Goal: Transaction & Acquisition: Book appointment/travel/reservation

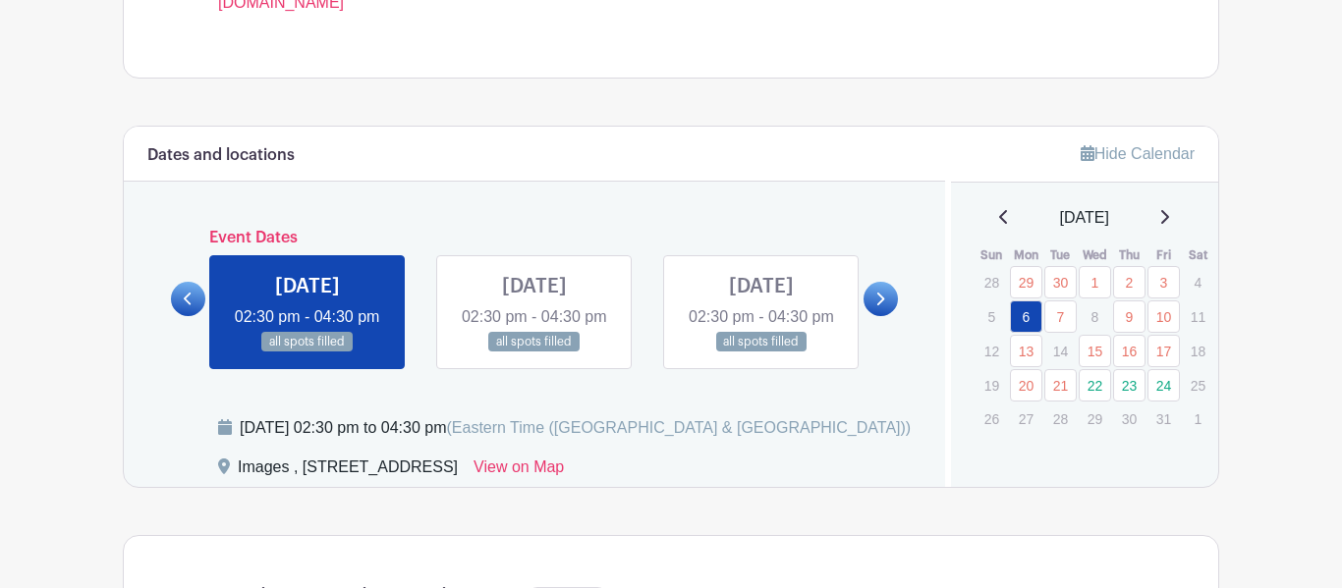
scroll to position [934, 0]
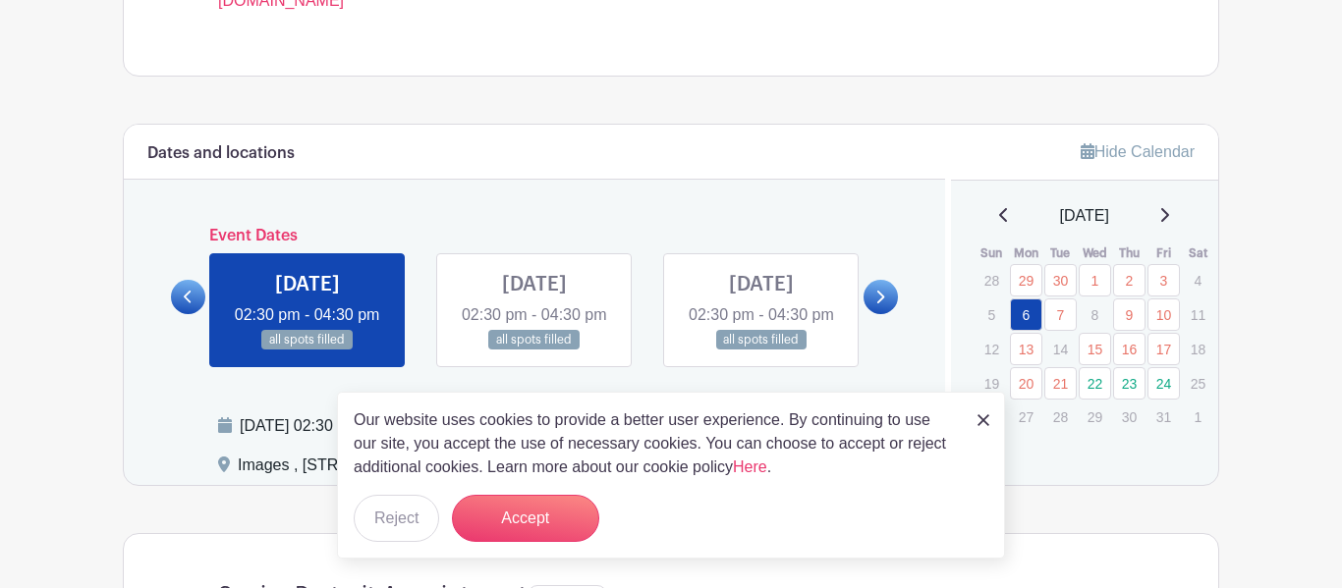
click at [979, 420] on img at bounding box center [983, 420] width 12 height 12
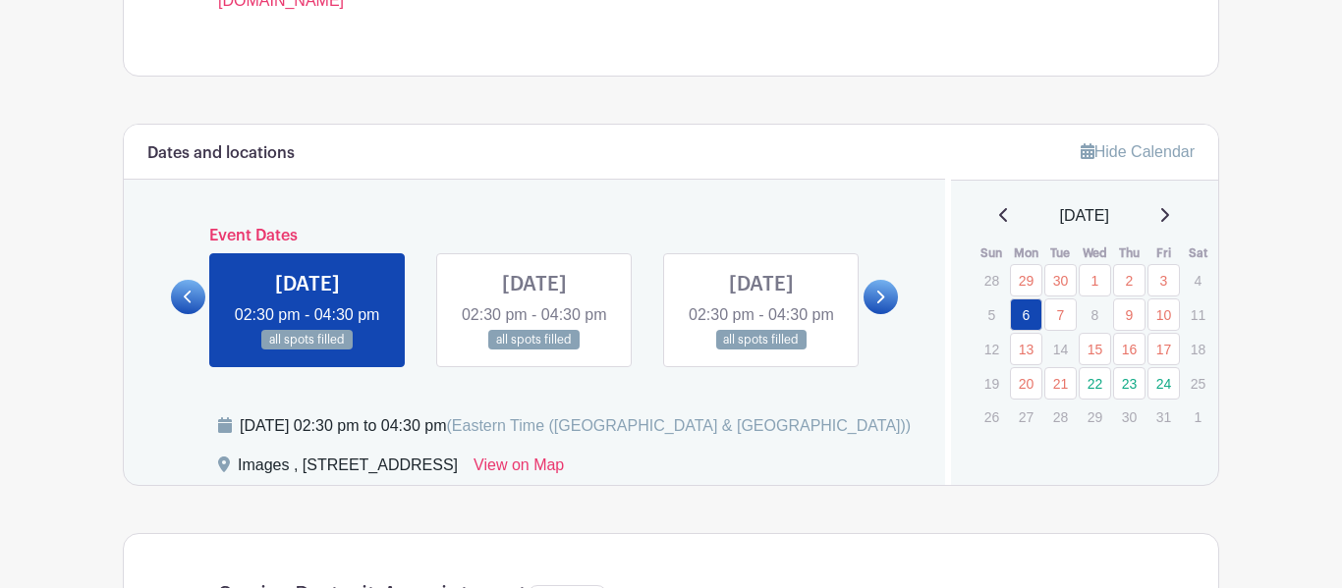
click at [1095, 356] on link "15" at bounding box center [1094, 349] width 32 height 32
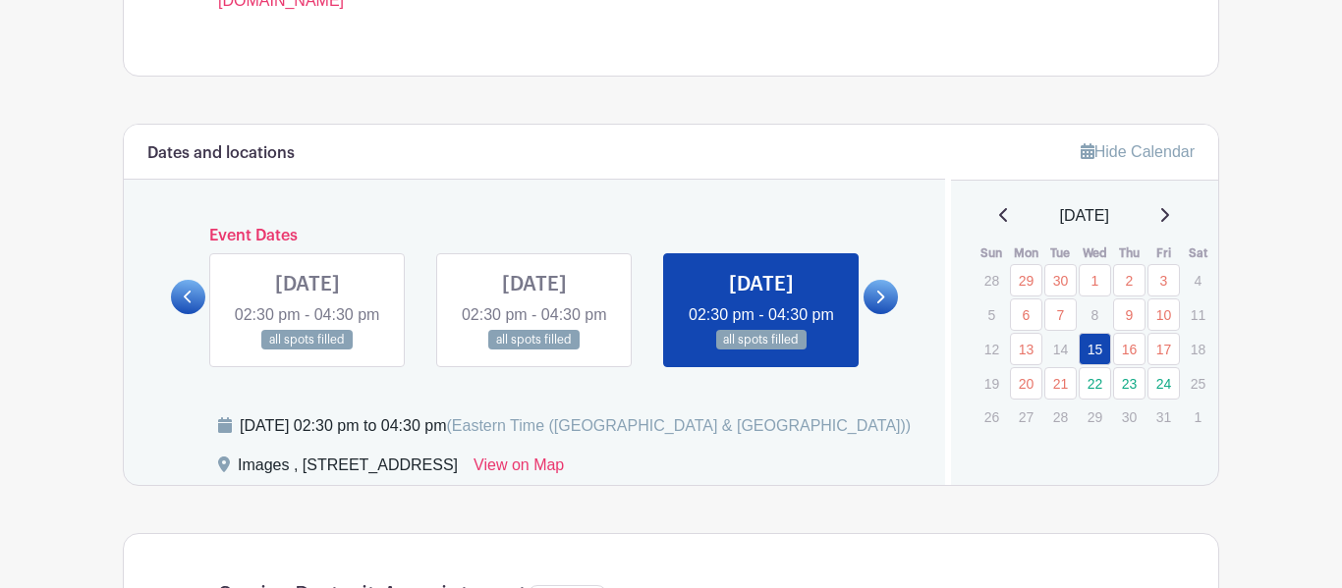
click at [1098, 384] on link "22" at bounding box center [1094, 383] width 32 height 32
click at [1035, 350] on link "13" at bounding box center [1026, 349] width 32 height 32
click at [1061, 331] on div "all spots filled" at bounding box center [1025, 315] width 98 height 41
click at [1062, 350] on p "14" at bounding box center [1060, 349] width 32 height 30
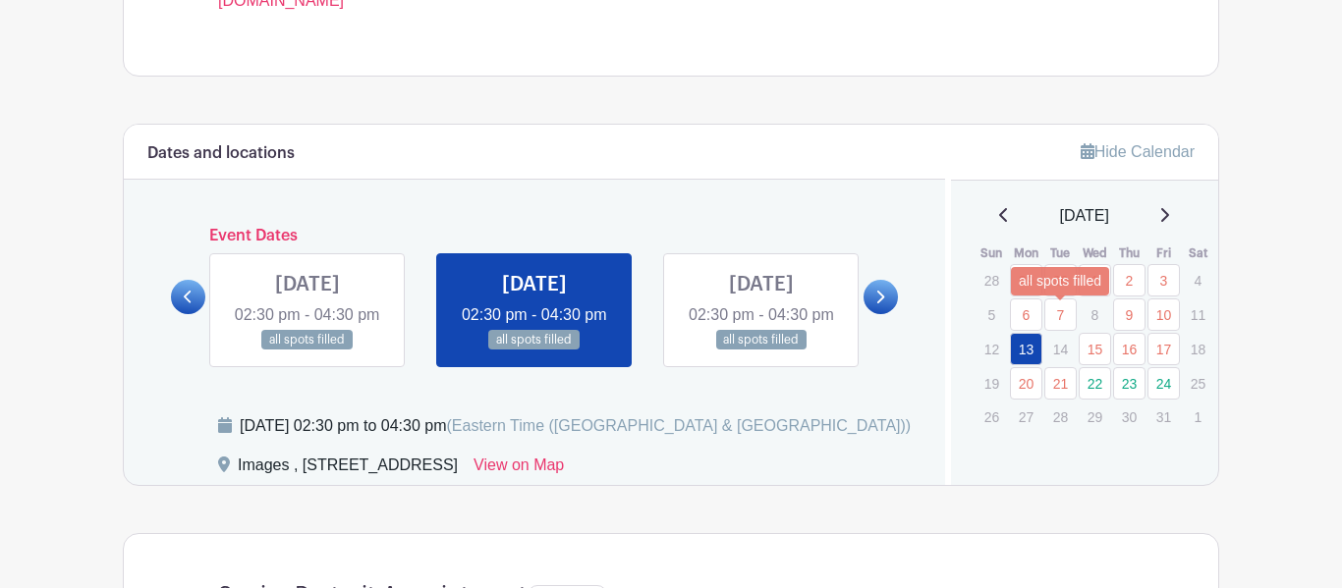
click at [1062, 373] on link "21" at bounding box center [1060, 383] width 32 height 32
click at [1087, 380] on link "22" at bounding box center [1094, 383] width 32 height 32
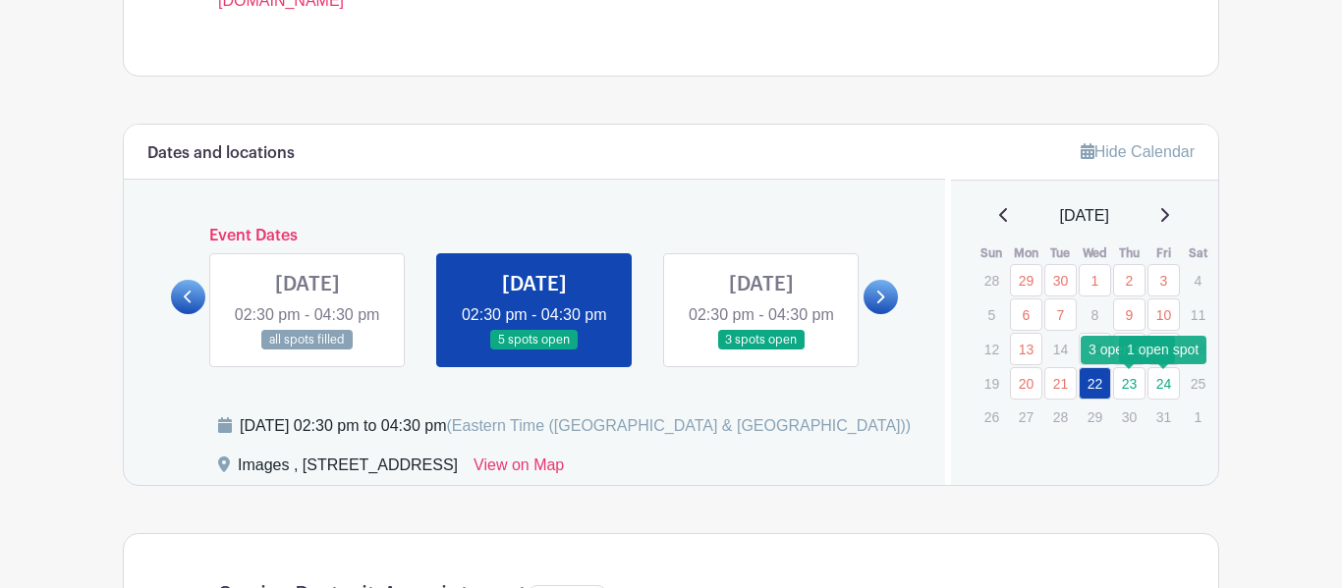
click at [1152, 388] on link "24" at bounding box center [1163, 383] width 32 height 32
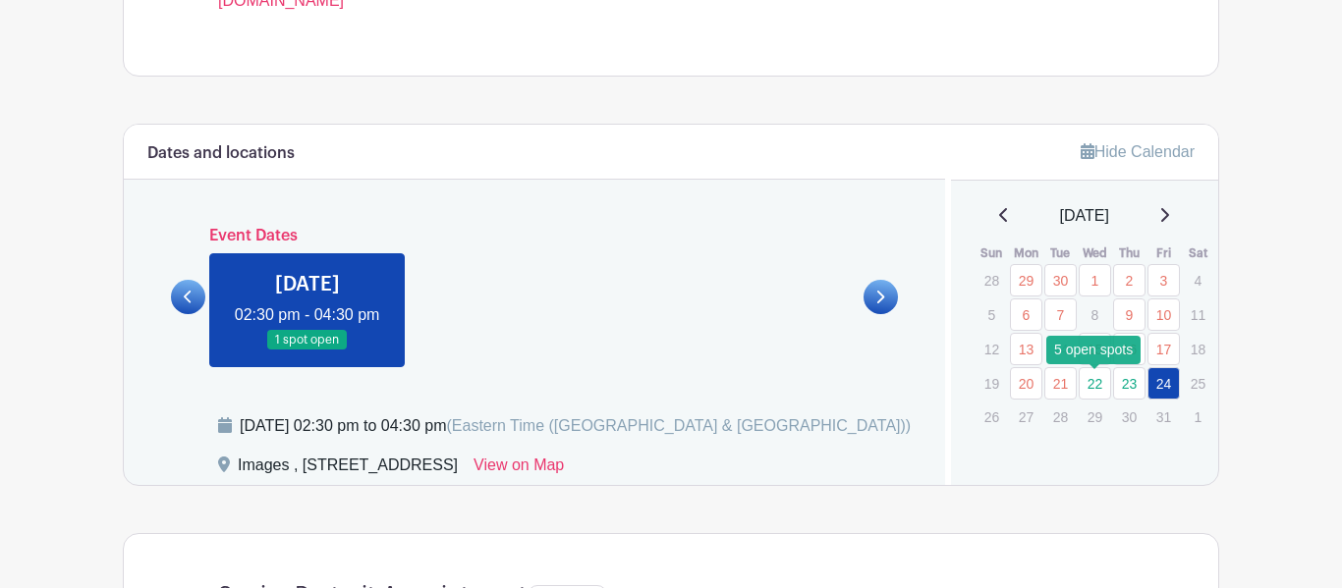
click at [1103, 387] on link "22" at bounding box center [1094, 383] width 32 height 32
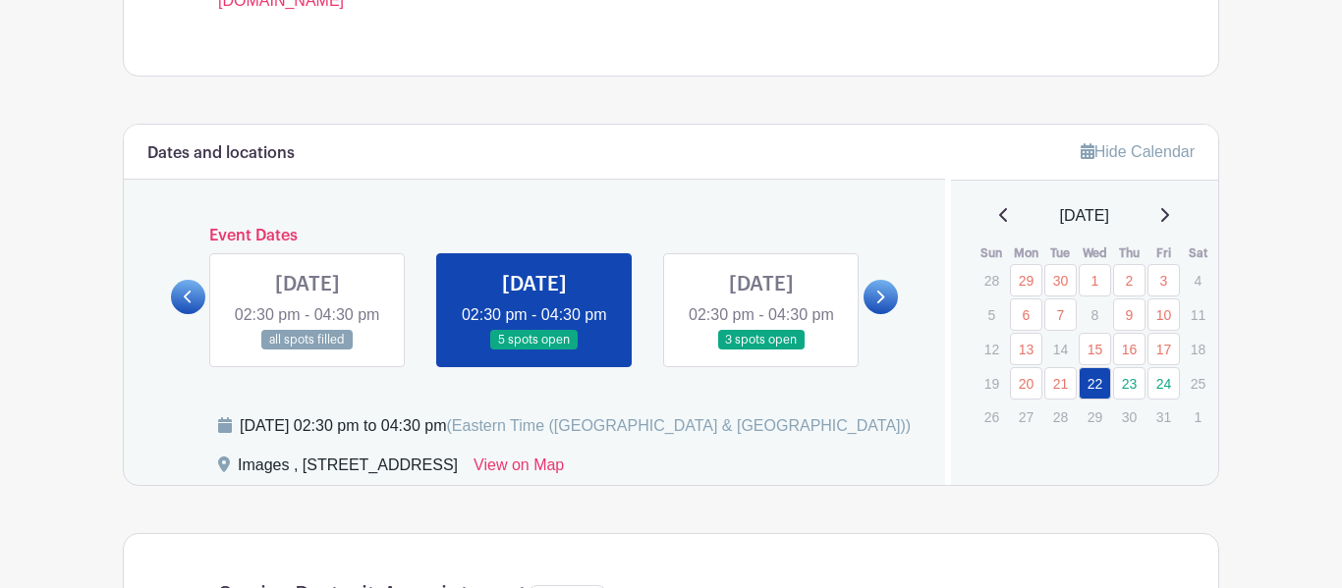
click at [885, 312] on link at bounding box center [880, 297] width 34 height 34
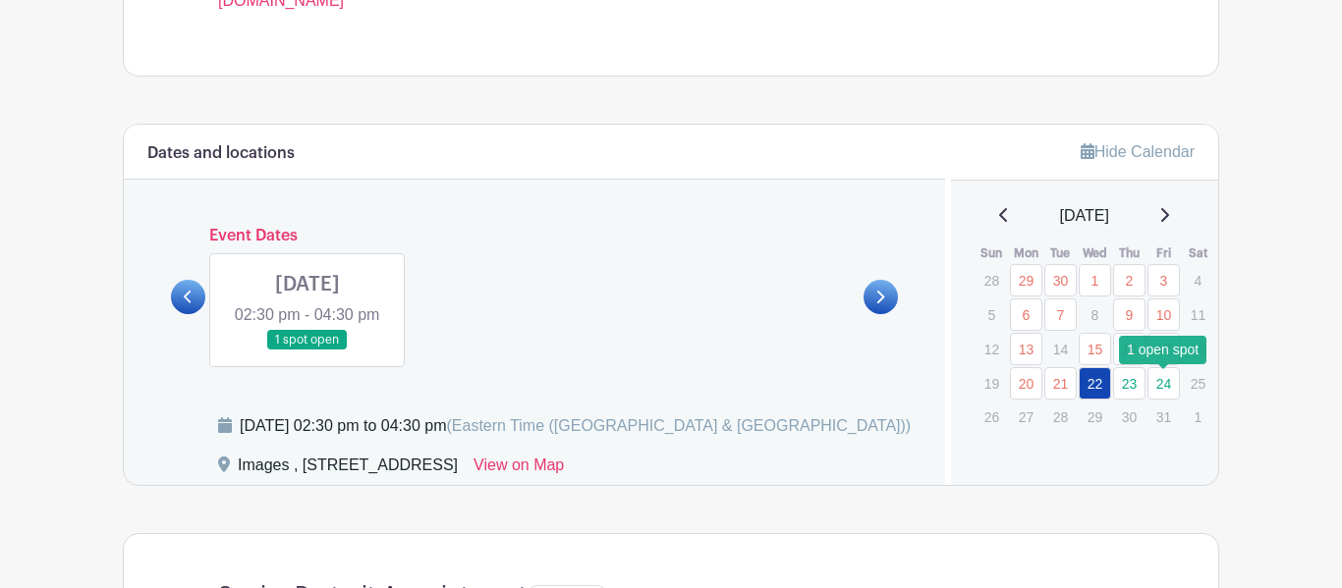
click at [1162, 392] on link "24" at bounding box center [1163, 383] width 32 height 32
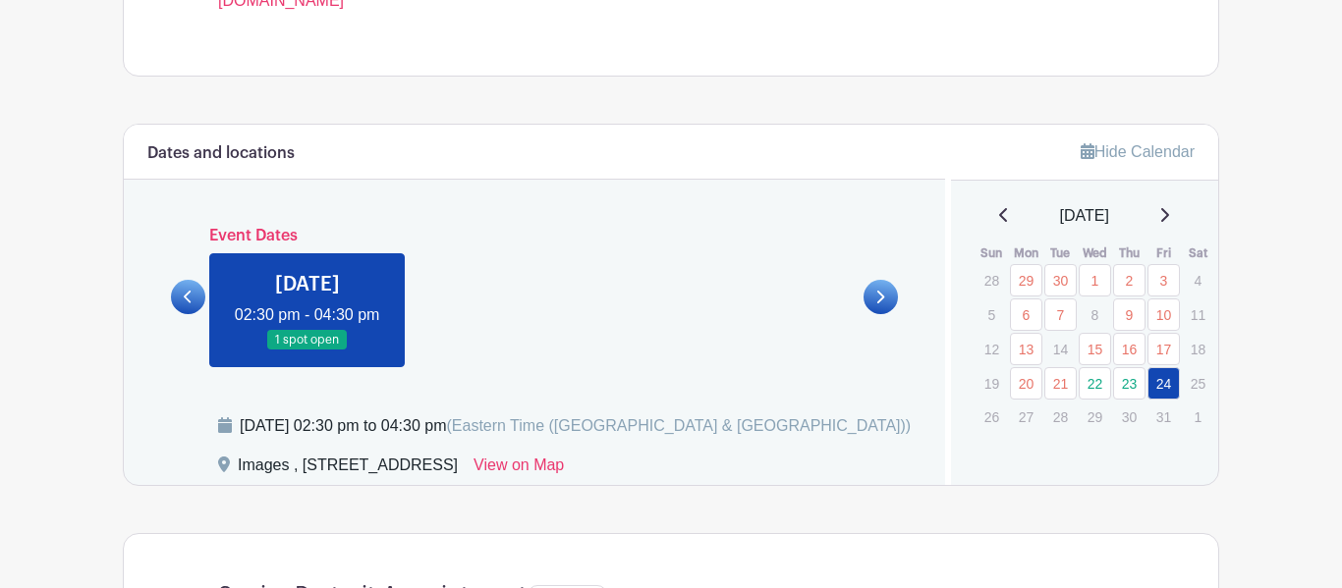
click at [1146, 392] on td "24" at bounding box center [1163, 383] width 34 height 34
click at [1132, 389] on link "23" at bounding box center [1129, 383] width 32 height 32
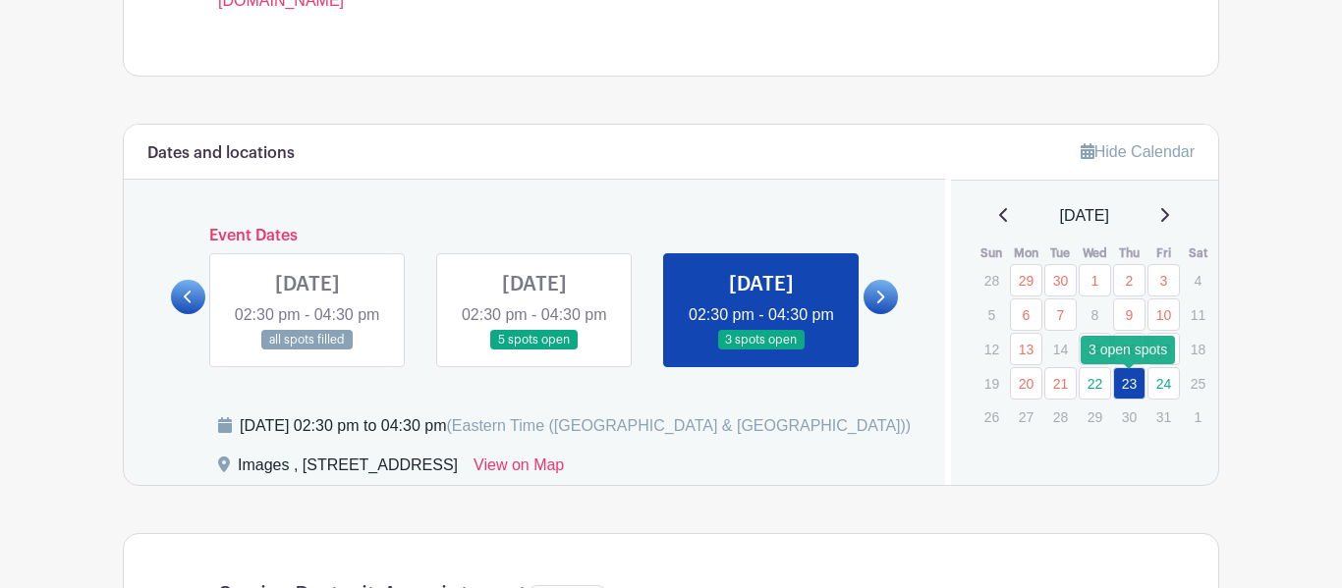
click at [1125, 397] on link "23" at bounding box center [1129, 383] width 32 height 32
click at [876, 304] on icon at bounding box center [879, 297] width 9 height 15
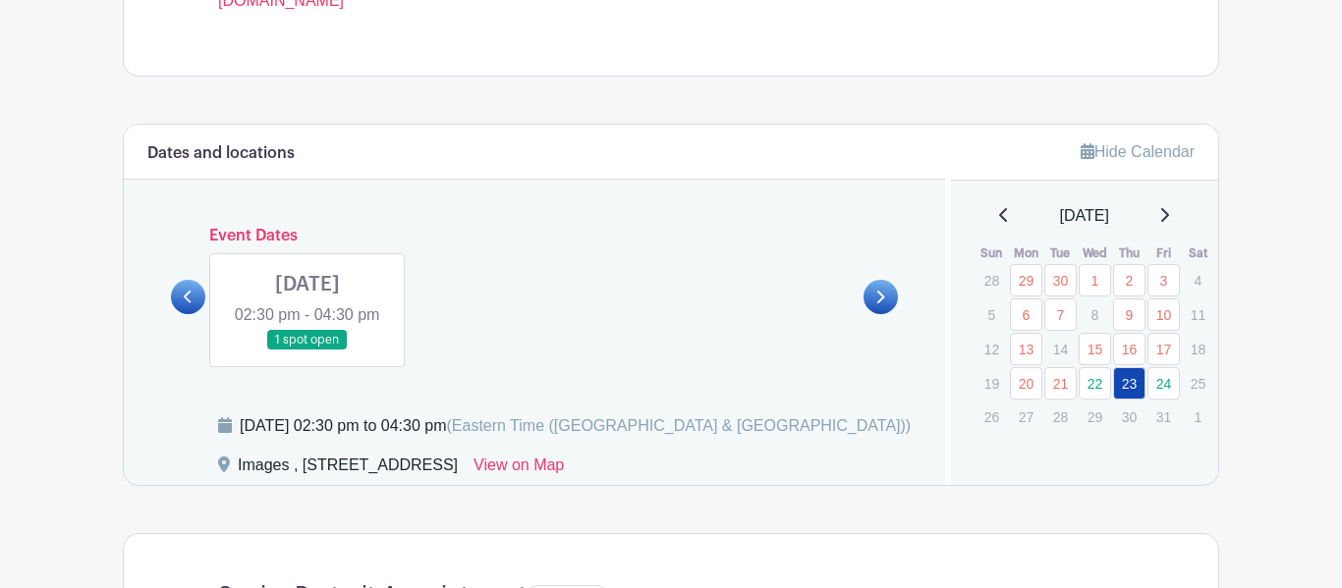
click at [201, 297] on link at bounding box center [188, 297] width 34 height 34
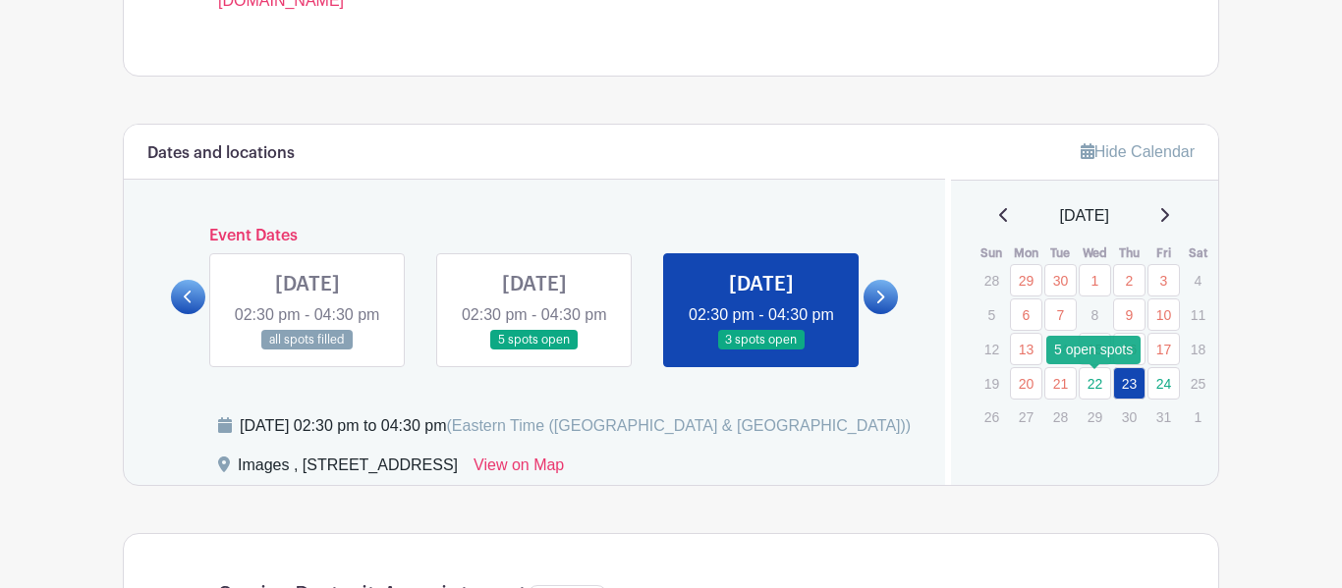
click at [1083, 383] on link "22" at bounding box center [1094, 383] width 32 height 32
click at [1096, 384] on link "22" at bounding box center [1094, 383] width 32 height 32
click at [1098, 385] on link "22" at bounding box center [1094, 383] width 32 height 32
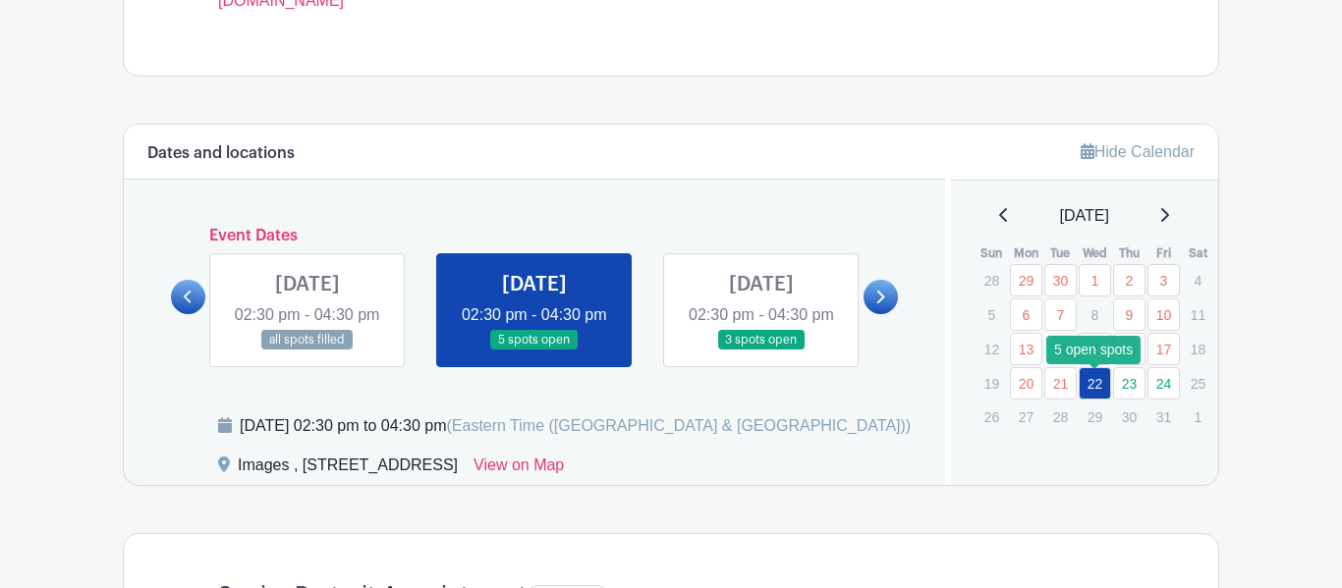
click at [1087, 395] on link "22" at bounding box center [1094, 383] width 32 height 32
click at [875, 304] on icon at bounding box center [879, 297] width 9 height 15
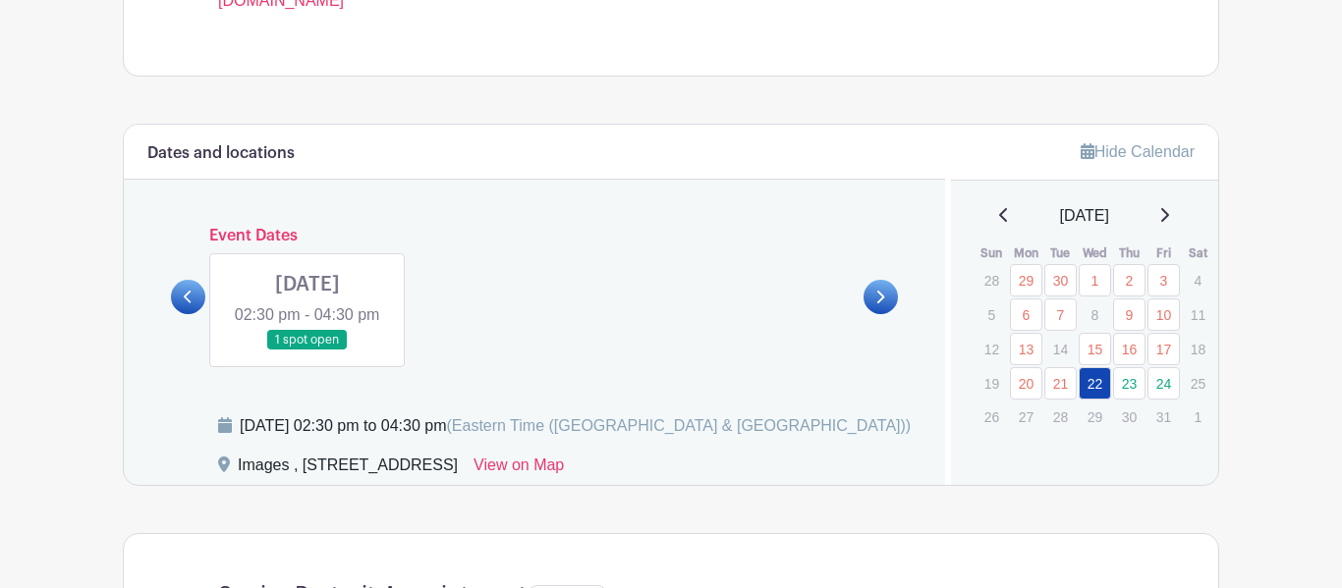
click at [196, 300] on link at bounding box center [188, 297] width 34 height 34
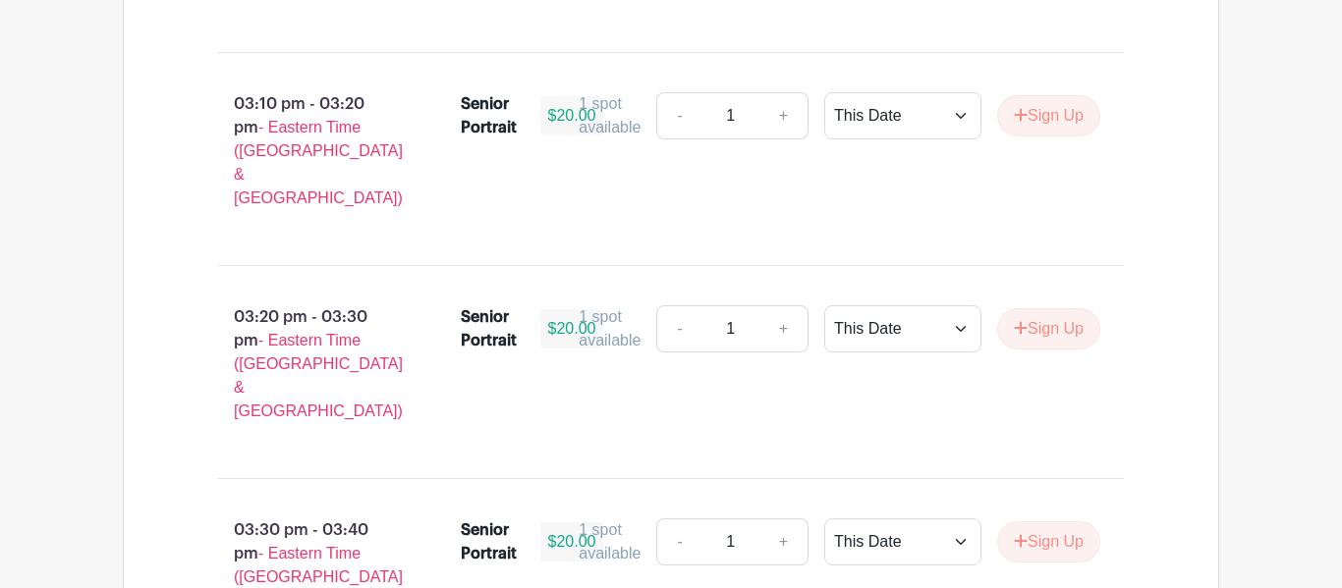
scroll to position [2342, 0]
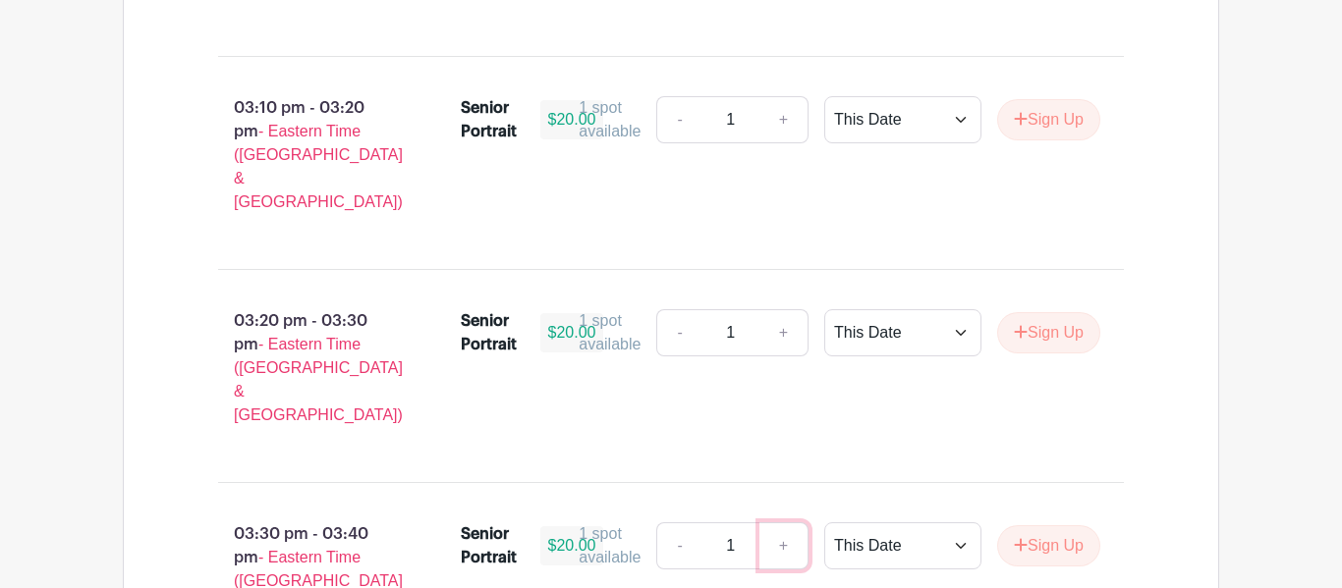
click at [784, 523] on link "+" at bounding box center [783, 546] width 49 height 47
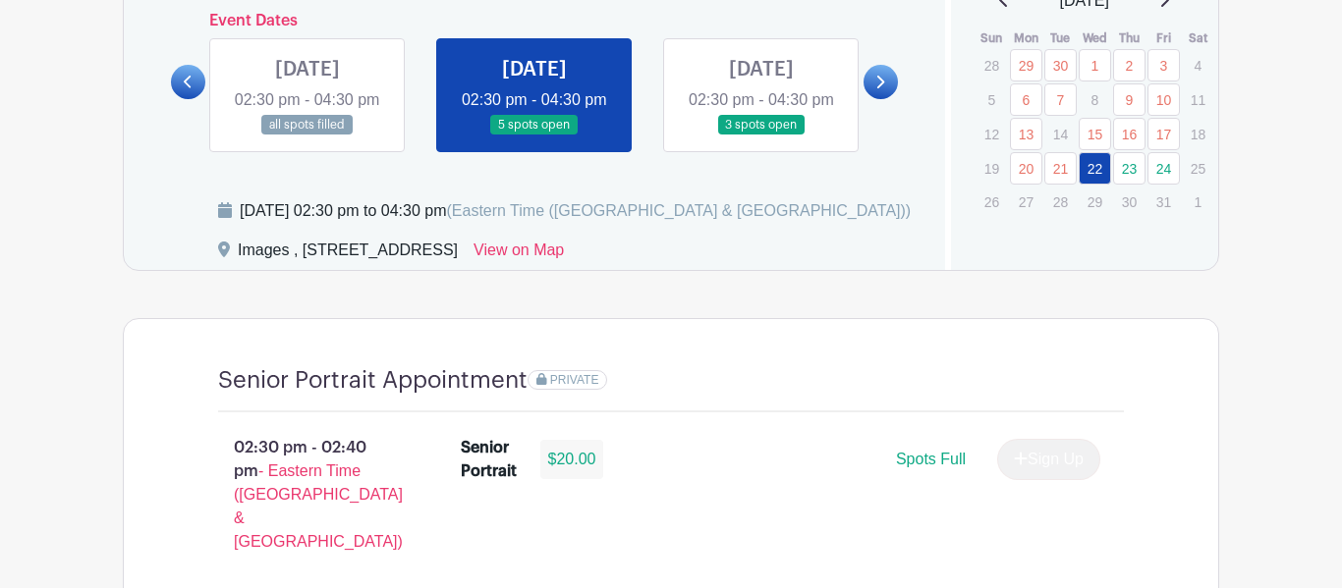
scroll to position [1139, 0]
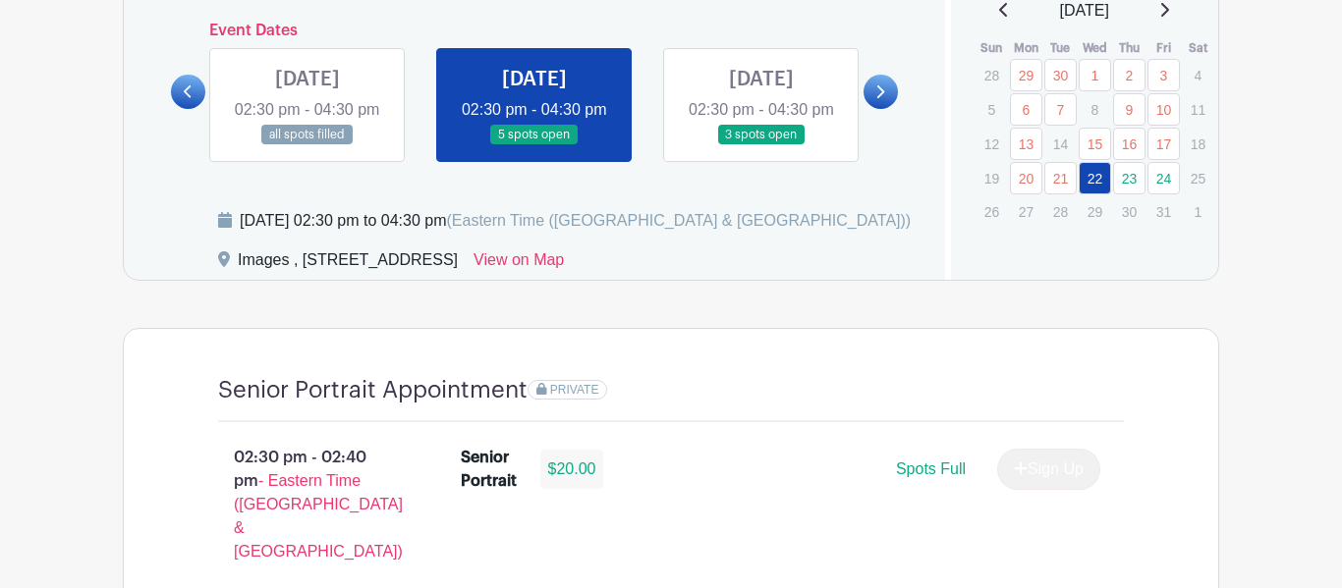
click at [1165, 181] on link "24" at bounding box center [1163, 178] width 32 height 32
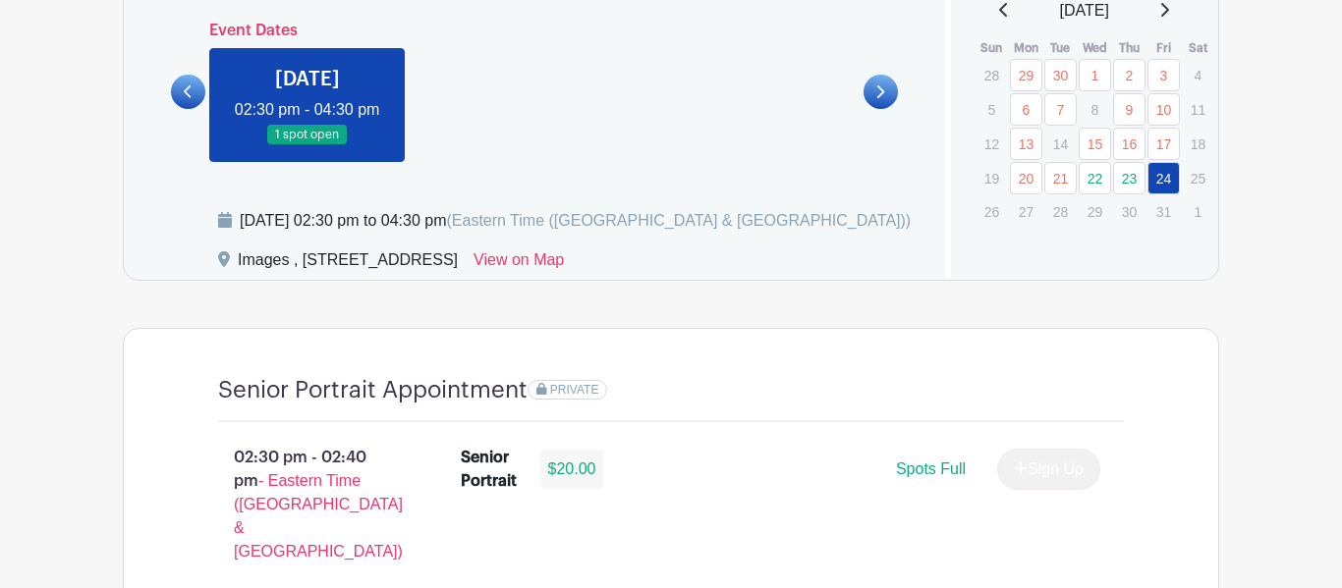
click at [434, 245] on div "[DATE] 02:30 pm to 04:30 pm (Eastern Time ([GEOGRAPHIC_DATA] & [GEOGRAPHIC_DATA…" at bounding box center [569, 228] width 703 height 39
click at [1113, 182] on link "23" at bounding box center [1129, 178] width 32 height 32
click at [1102, 183] on link "22" at bounding box center [1094, 178] width 32 height 32
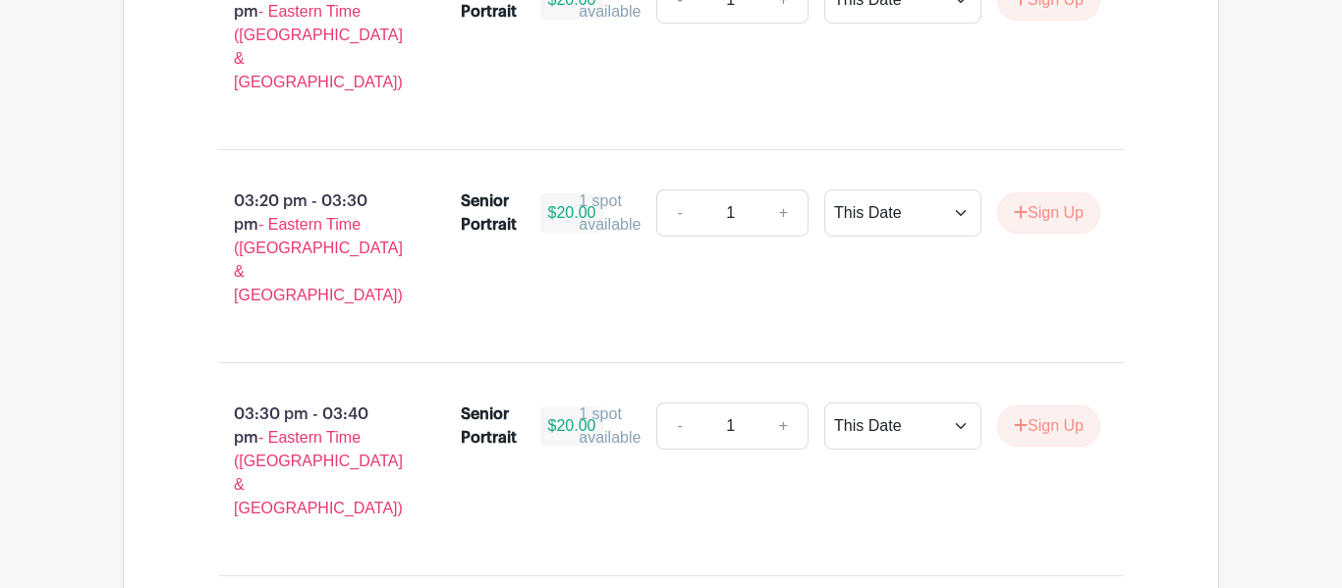
scroll to position [2462, 0]
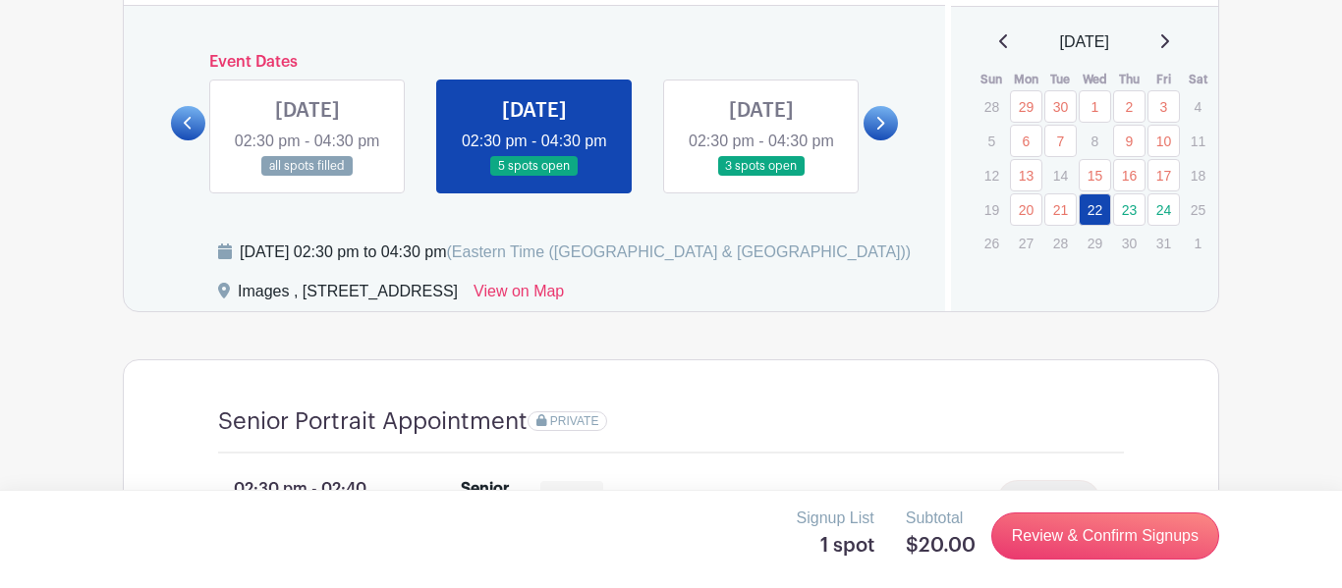
scroll to position [992, 0]
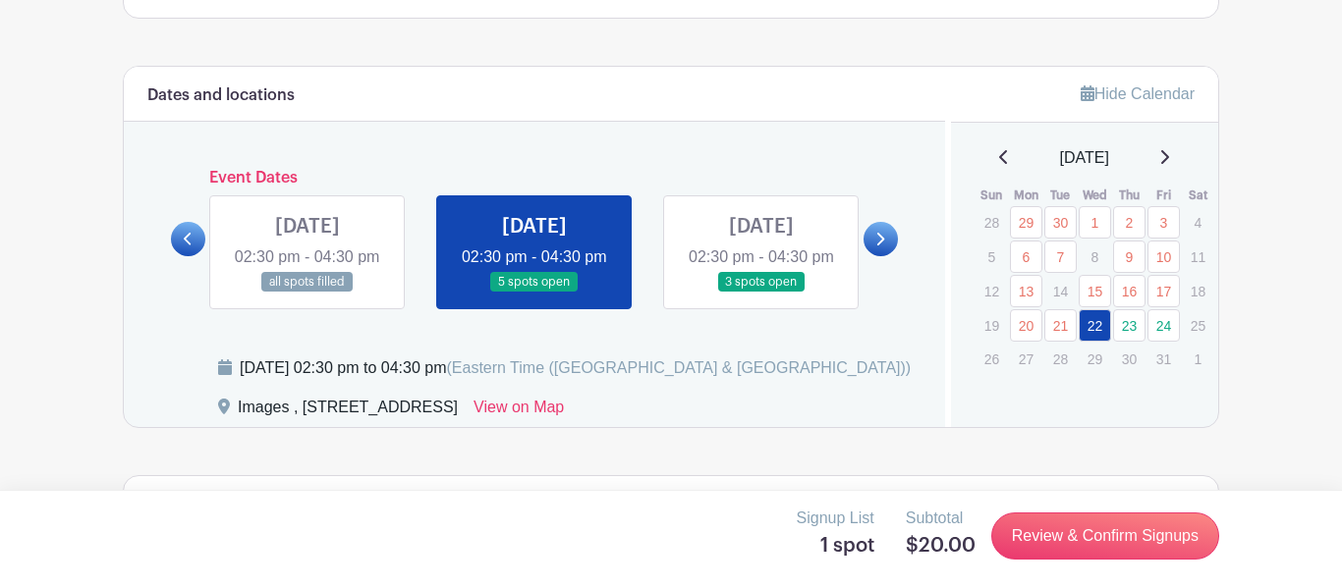
click at [204, 427] on div "[DATE] 02:30 pm to 04:30 pm (Eastern Time ([GEOGRAPHIC_DATA] & [GEOGRAPHIC_DATA…" at bounding box center [546, 392] width 750 height 71
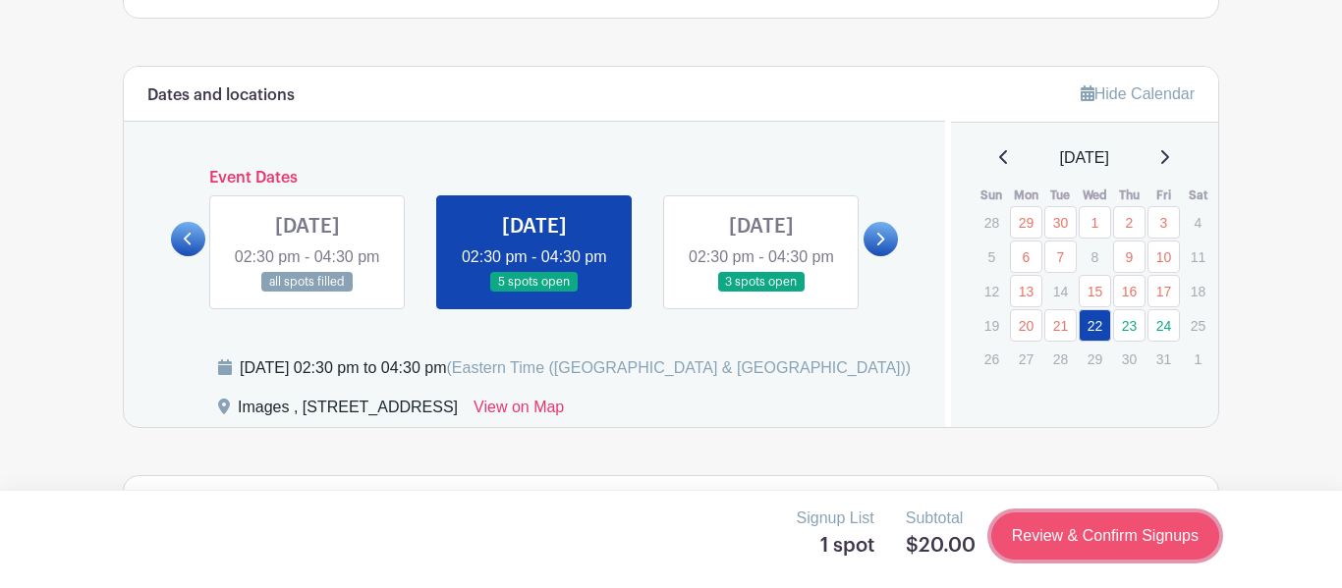
click at [1117, 549] on link "Review & Confirm Signups" at bounding box center [1105, 536] width 228 height 47
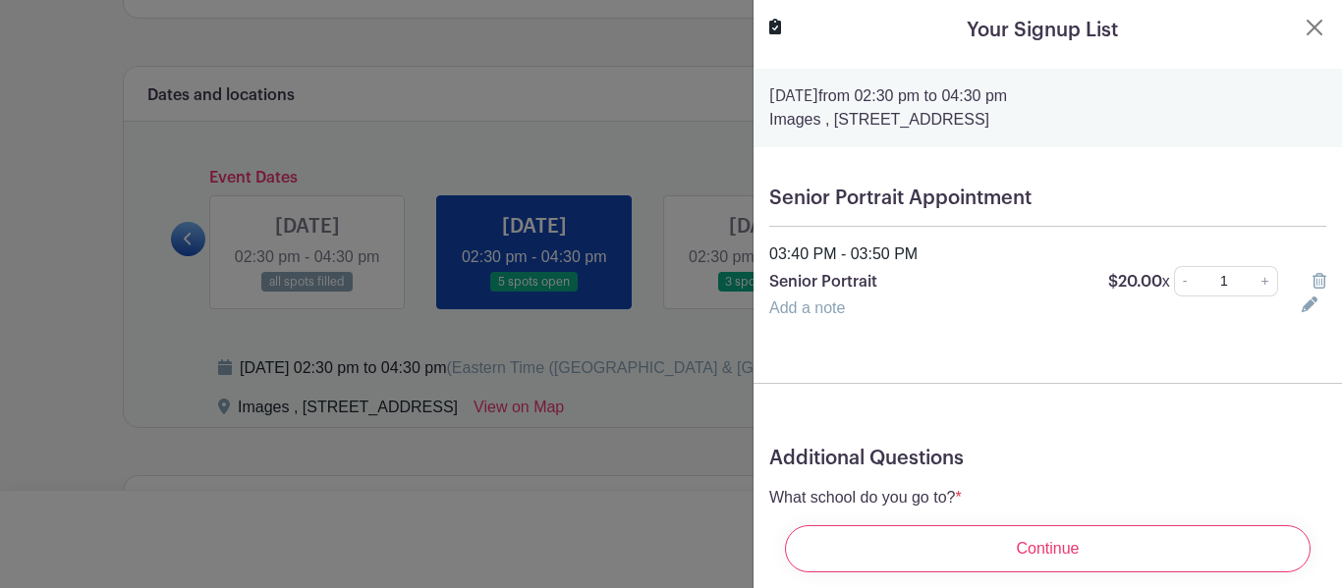
scroll to position [103, 0]
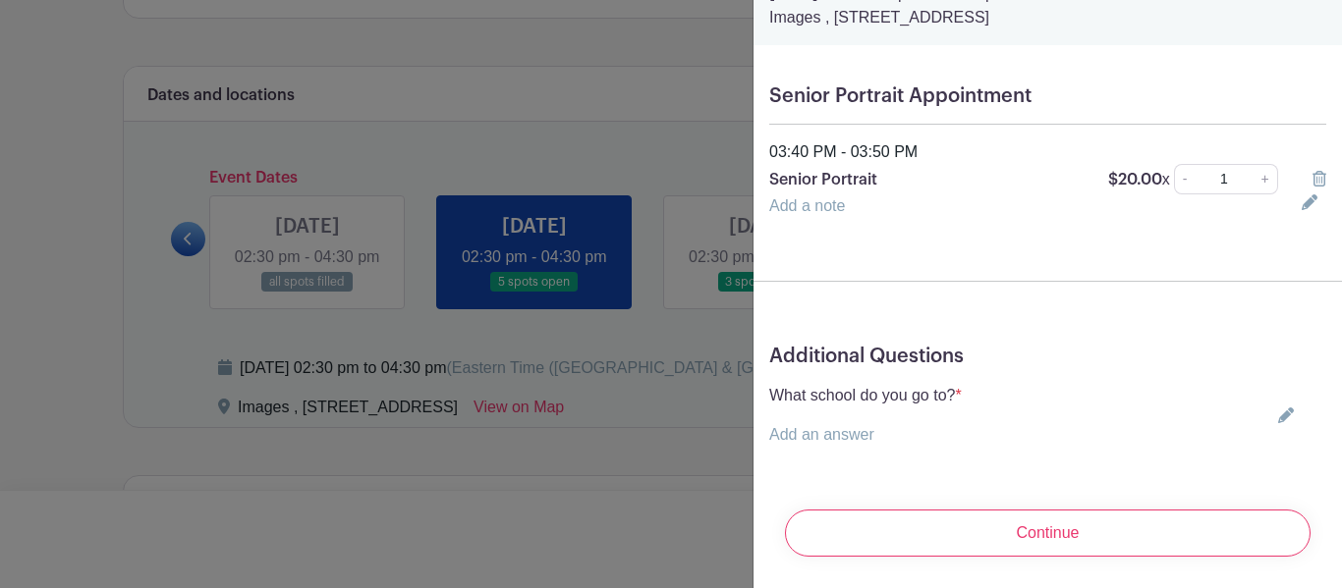
click at [1166, 426] on div "What school do you go to? * Add an answer Choose your answer [GEOGRAPHIC_DATA] …" at bounding box center [1047, 415] width 557 height 63
click at [814, 432] on link "Add an answer" at bounding box center [821, 434] width 105 height 17
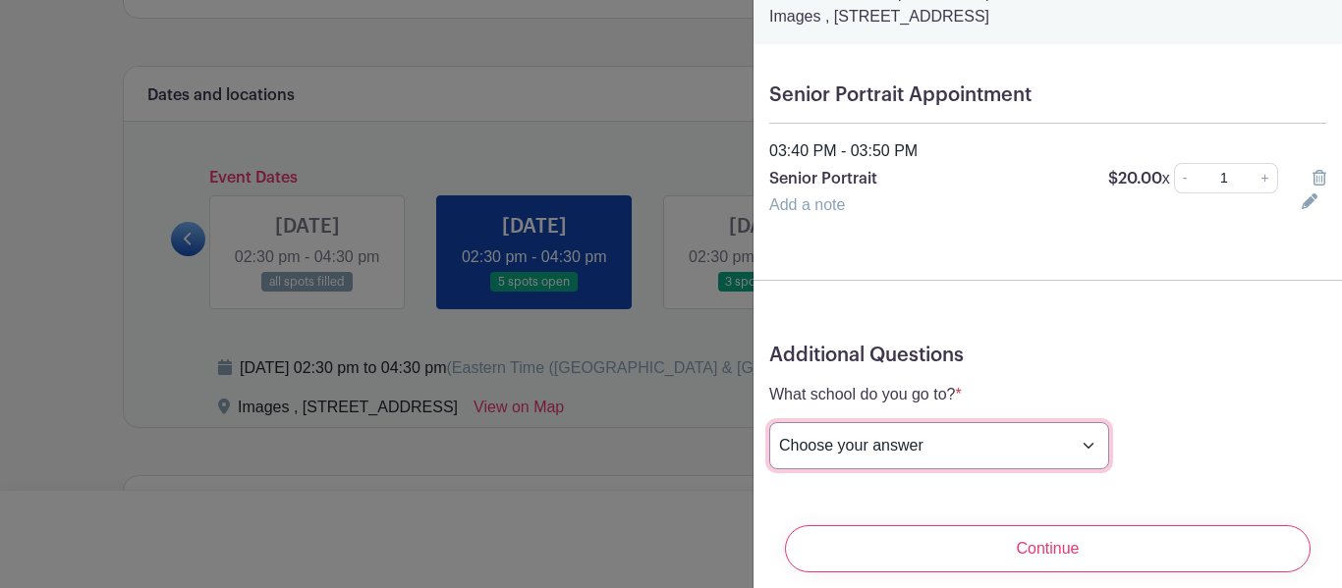
click at [856, 451] on select "Choose your answer [GEOGRAPHIC_DATA] High [PERSON_NAME] High [PERSON_NAME] High…" at bounding box center [939, 445] width 340 height 47
select select "3938"
click at [769, 423] on select "Choose your answer [GEOGRAPHIC_DATA] High [PERSON_NAME] High [PERSON_NAME] High…" at bounding box center [939, 445] width 340 height 47
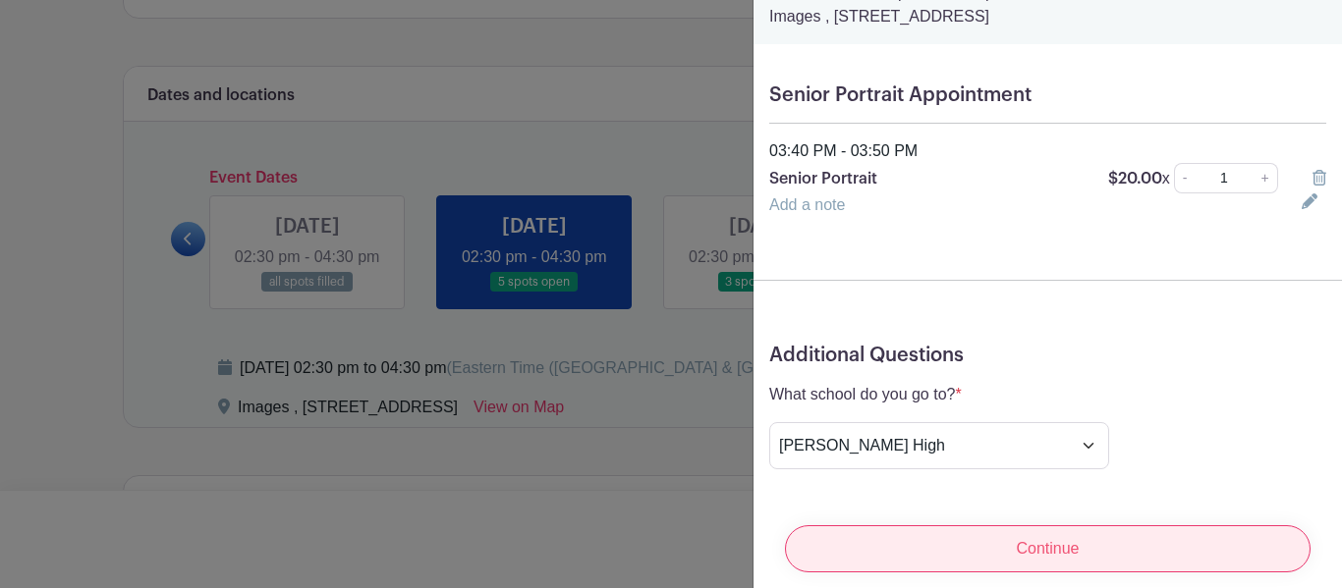
click at [980, 534] on input "Continue" at bounding box center [1047, 548] width 525 height 47
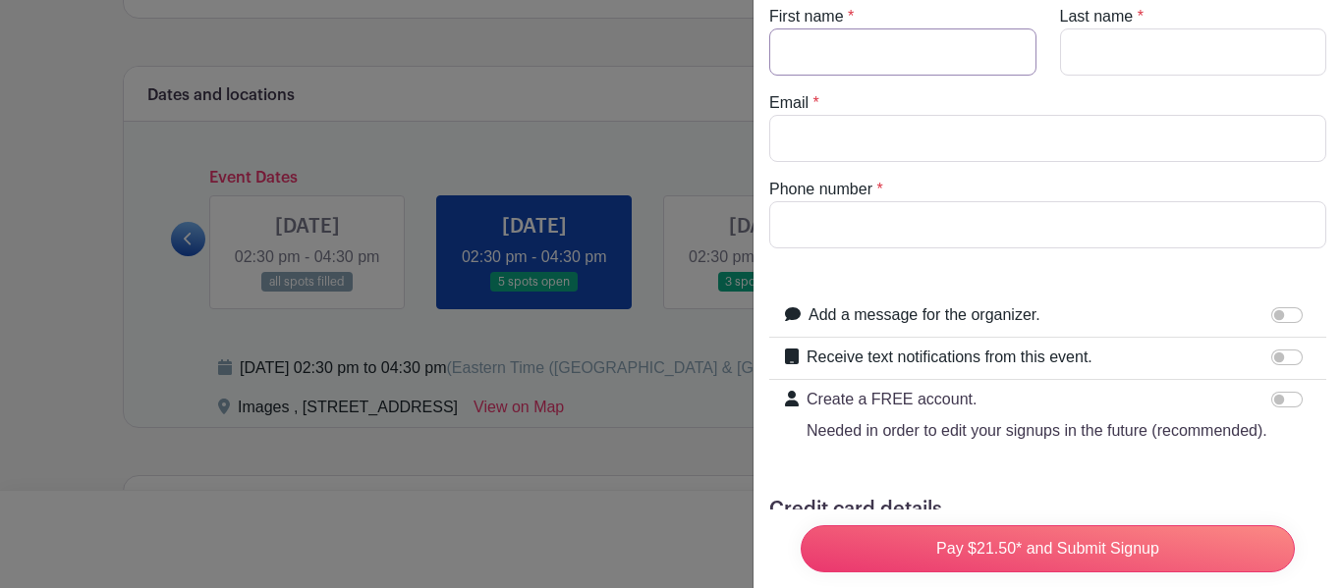
click at [989, 49] on input "First name" at bounding box center [902, 51] width 267 height 47
type input "m"
type input "[PERSON_NAME]"
click at [1174, 55] on input "Last name" at bounding box center [1193, 51] width 267 height 47
type input "[PERSON_NAME]"
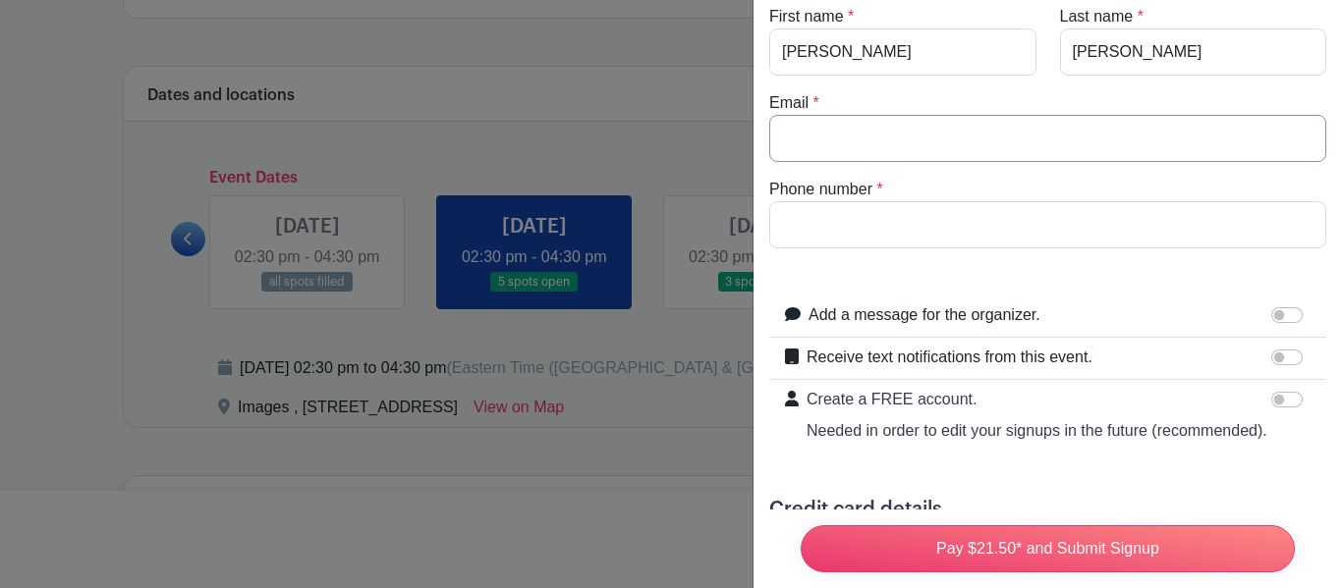
click at [976, 122] on input "Email" at bounding box center [1047, 138] width 557 height 47
type input "[EMAIL_ADDRESS][DOMAIN_NAME]"
click at [964, 214] on input "Phone number" at bounding box center [1047, 224] width 557 height 47
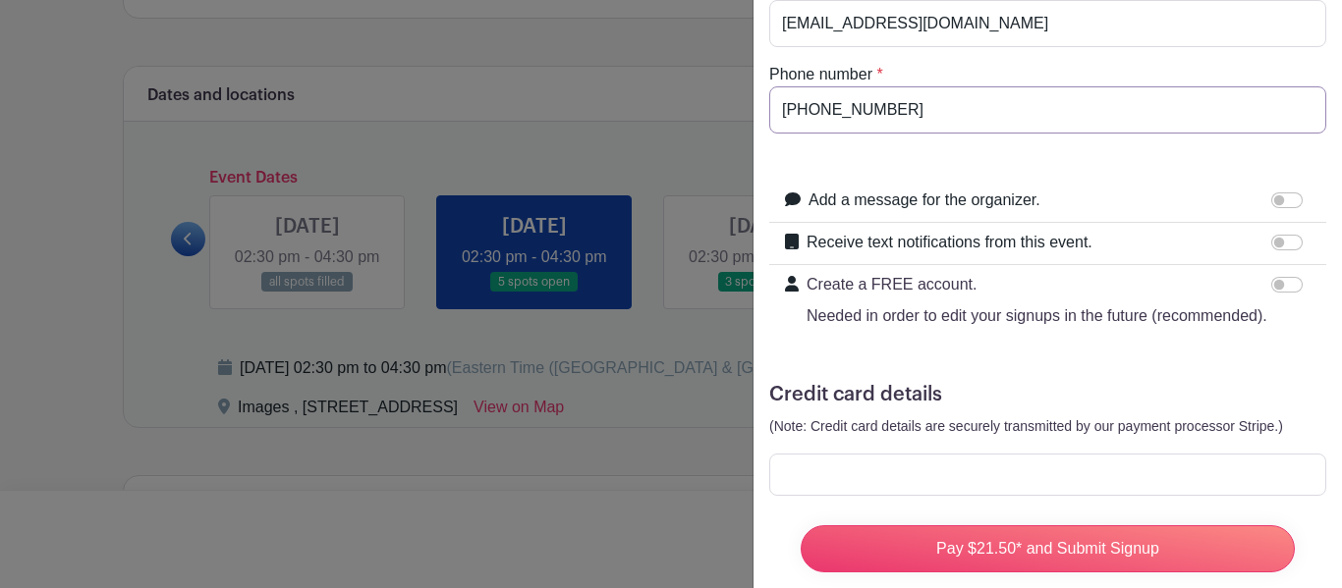
scroll to position [251, 0]
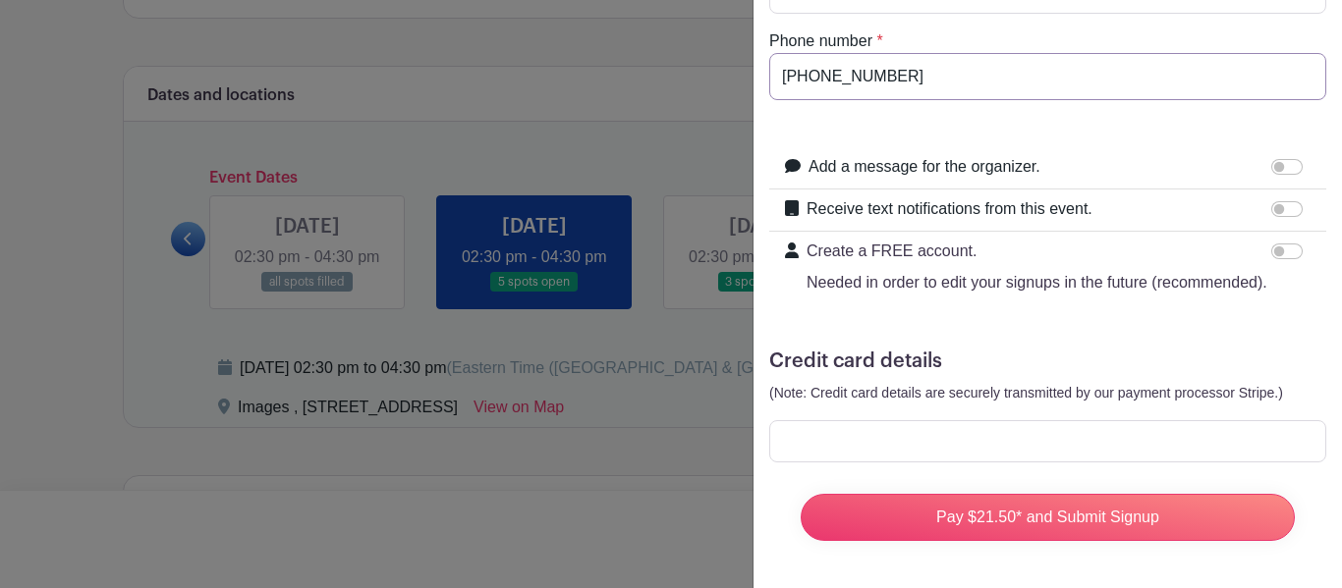
type input "[PHONE_NUMBER]"
click at [1158, 422] on div at bounding box center [1047, 441] width 557 height 42
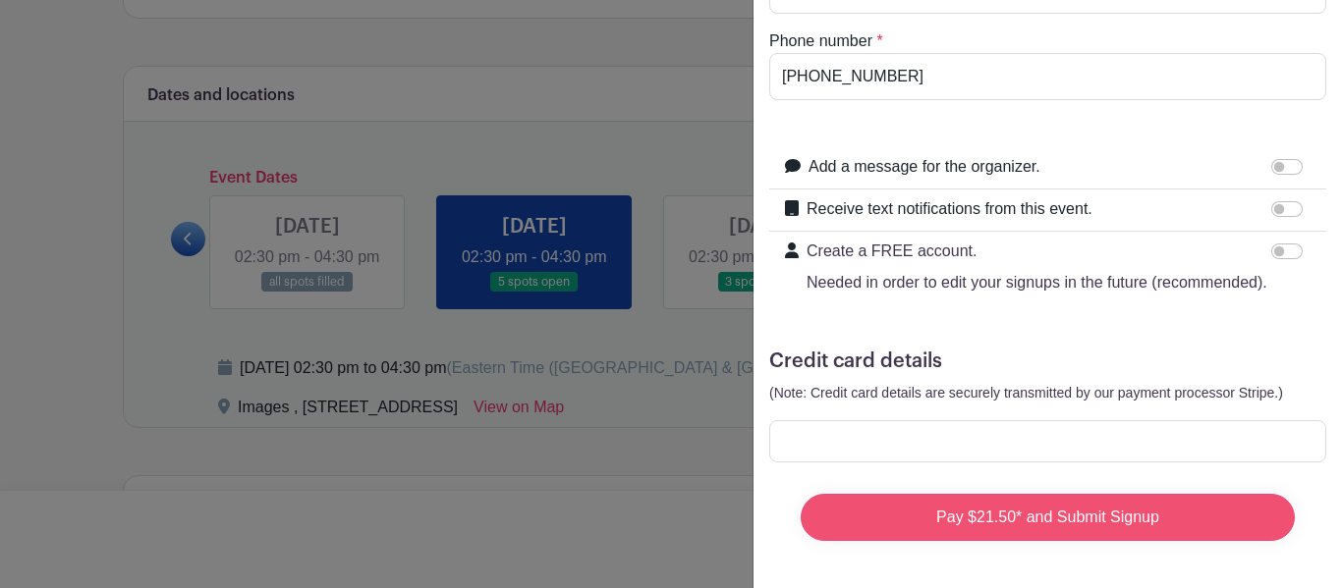
click at [1131, 513] on input "Pay $21.50* and Submit Signup" at bounding box center [1048, 517] width 494 height 47
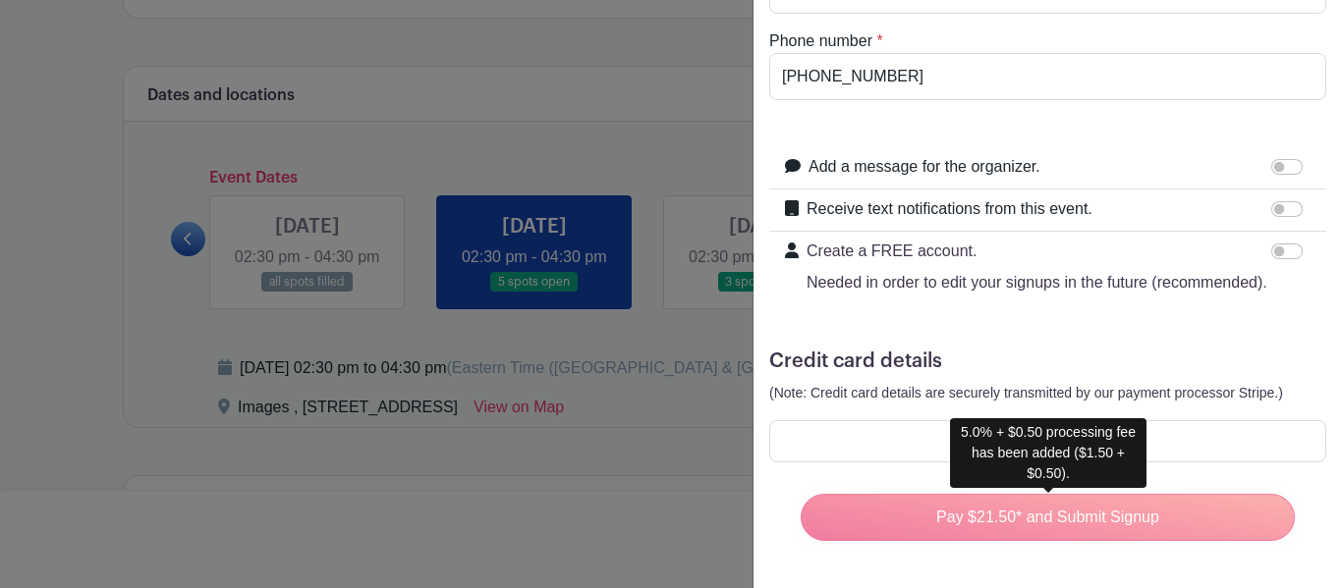
click at [1117, 509] on div "Pay $21.50* and Submit Signup" at bounding box center [1047, 517] width 525 height 79
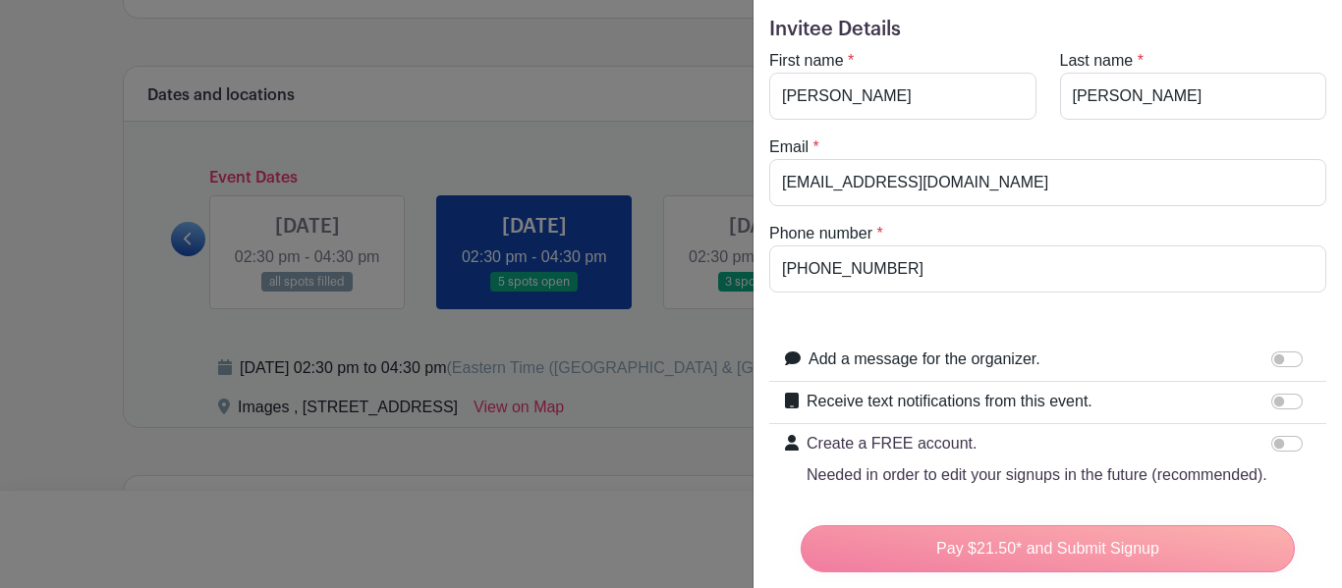
scroll to position [0, 0]
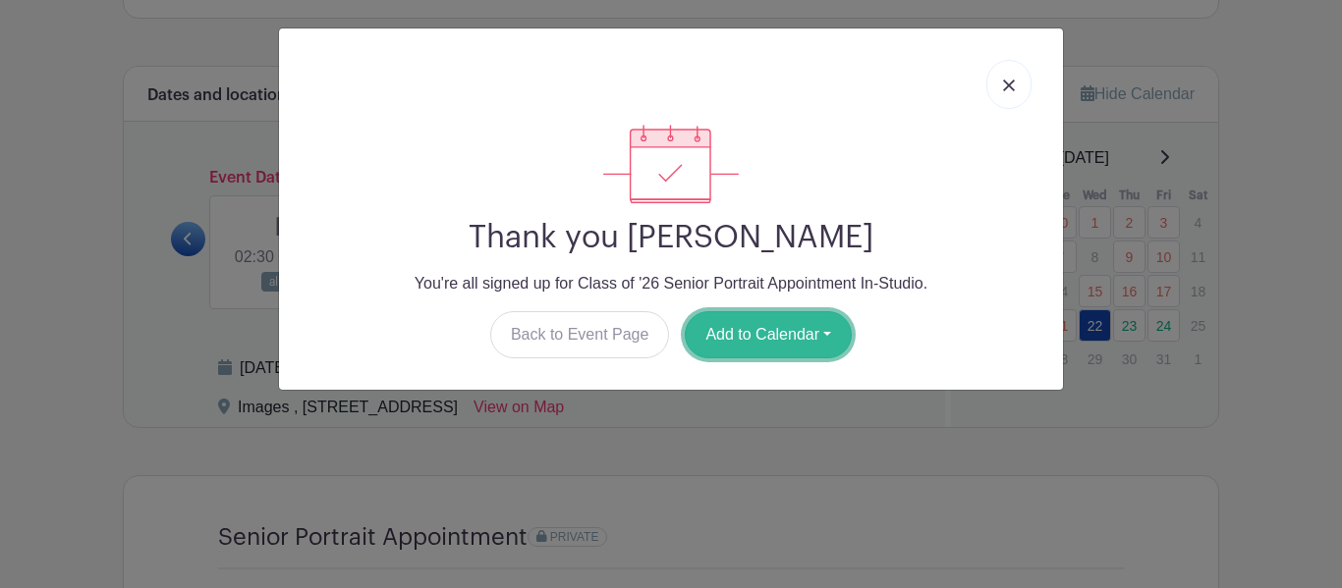
click at [844, 326] on button "Add to Calendar" at bounding box center [768, 334] width 167 height 47
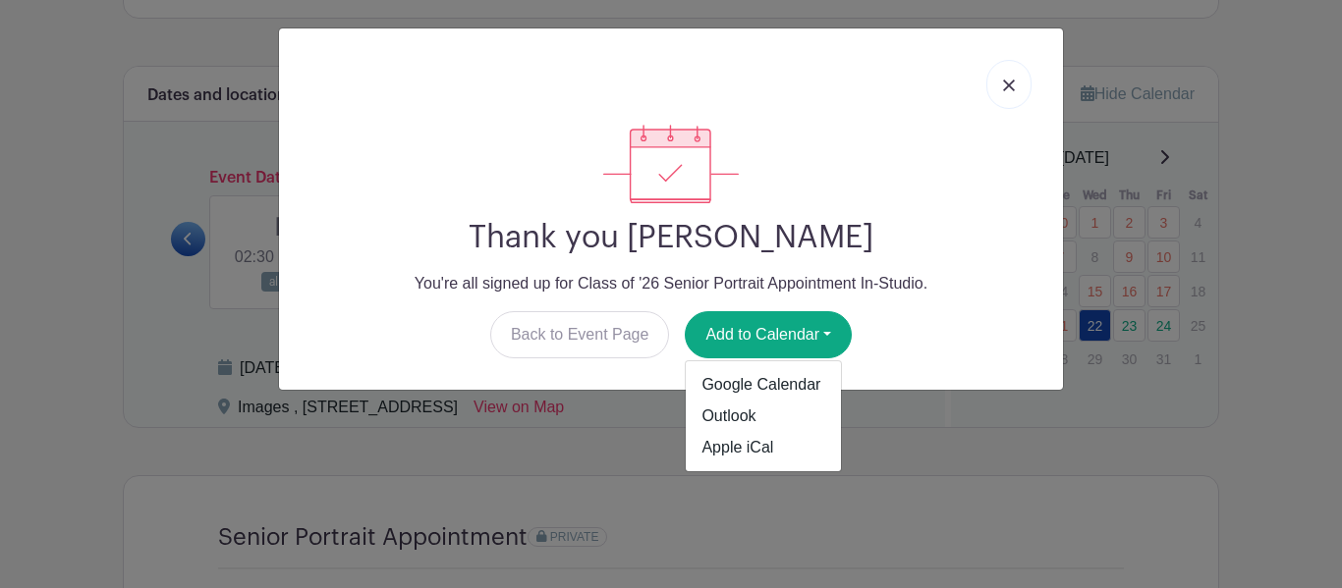
click at [130, 408] on div "Thank you [PERSON_NAME] You're all signed up for Class of '26 Senior Portrait A…" at bounding box center [671, 294] width 1342 height 588
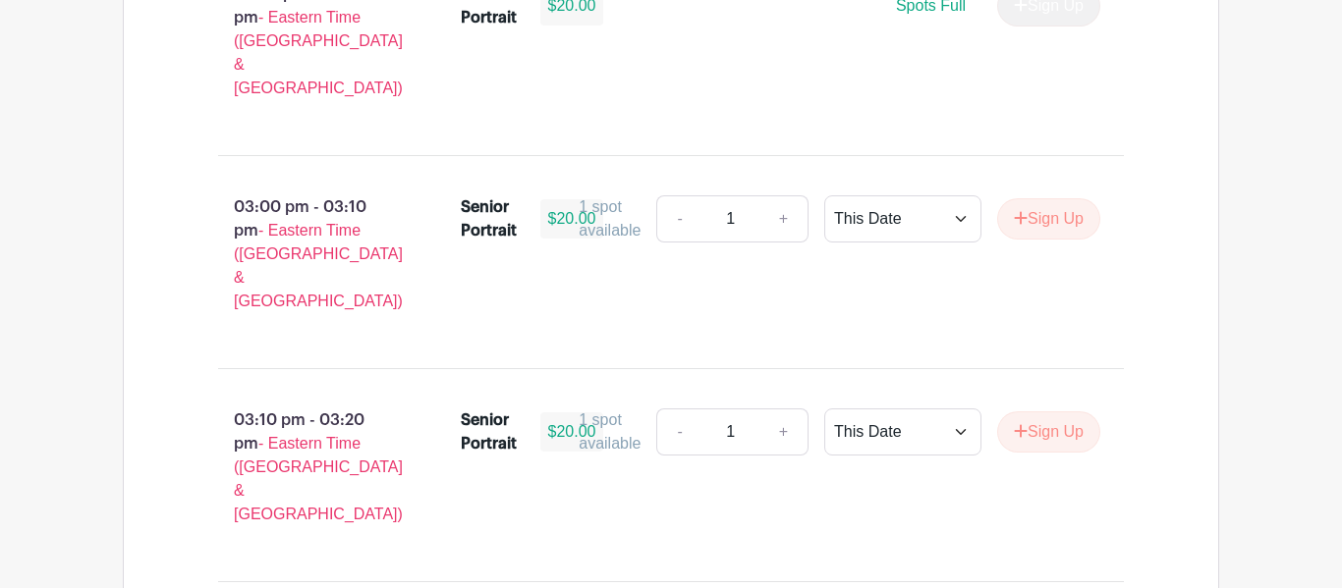
scroll to position [2154, 0]
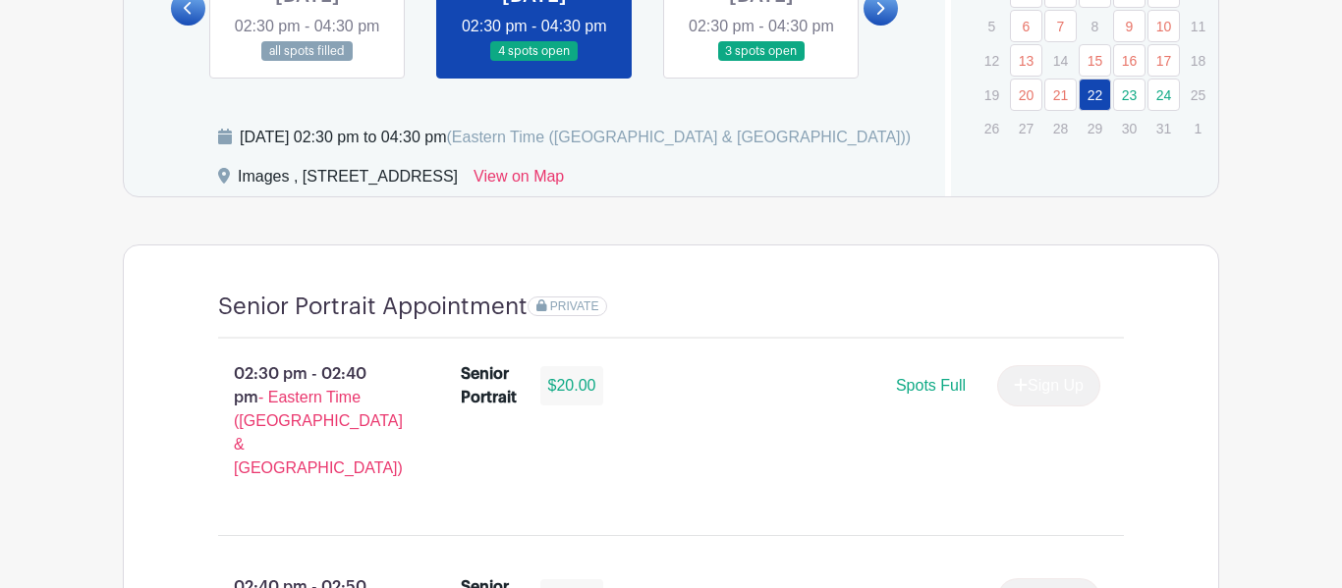
scroll to position [1102, 0]
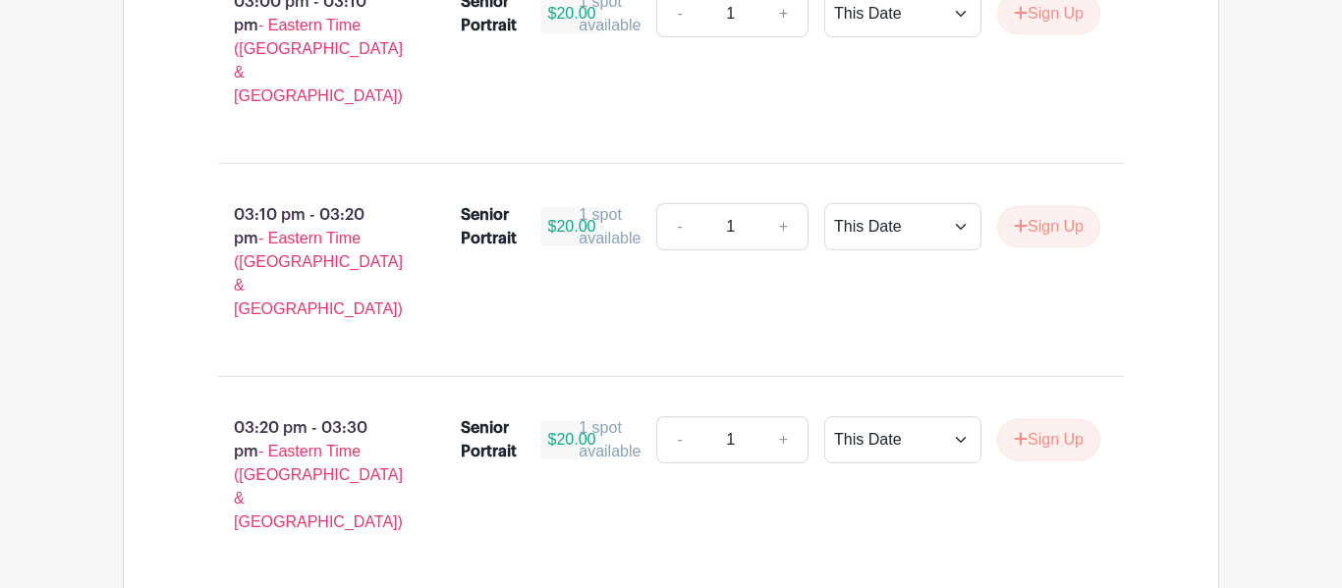
scroll to position [2312, 0]
